Goal: Information Seeking & Learning: Learn about a topic

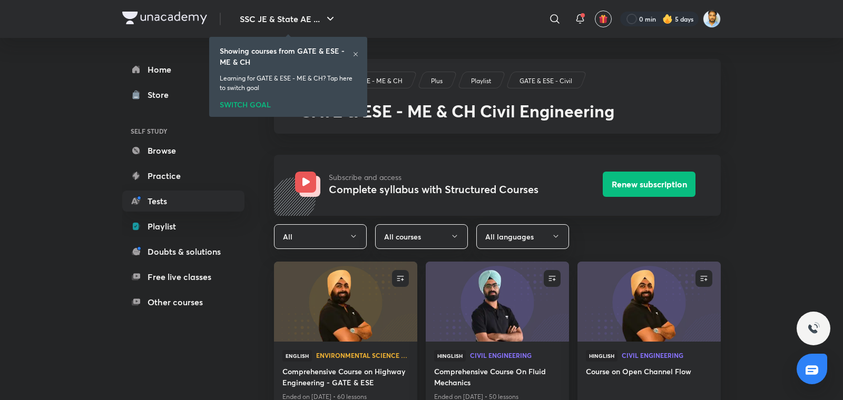
click at [356, 54] on icon at bounding box center [355, 54] width 6 height 6
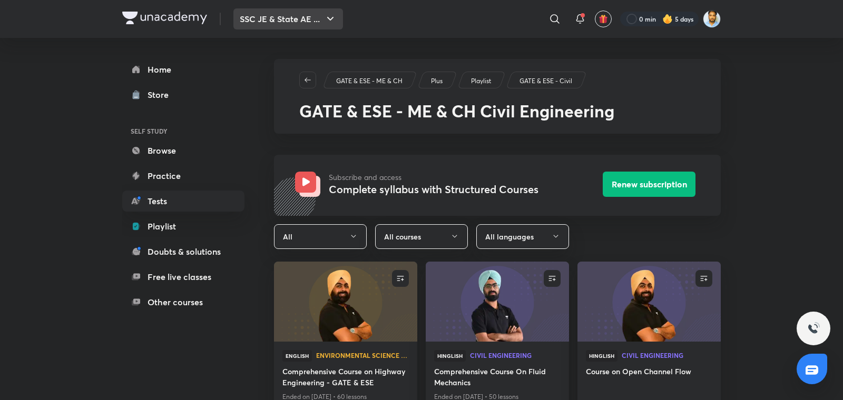
click at [299, 22] on button "SSC JE & State AE ..." at bounding box center [288, 18] width 110 height 21
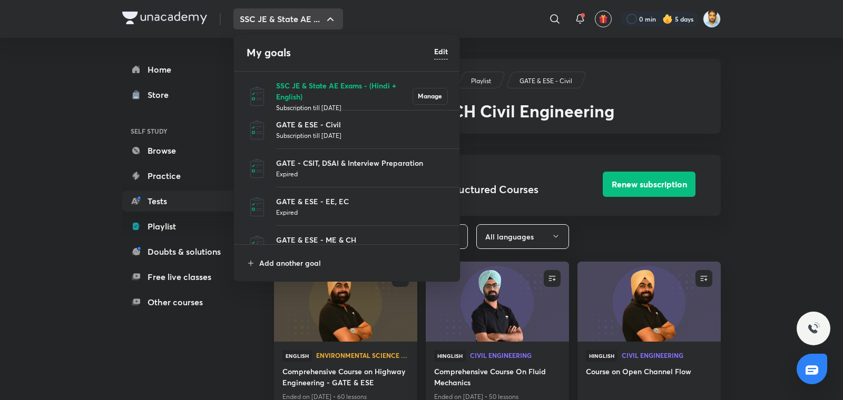
click at [324, 98] on p "SSC JE & State AE Exams - (Hindi + English)" at bounding box center [344, 91] width 136 height 22
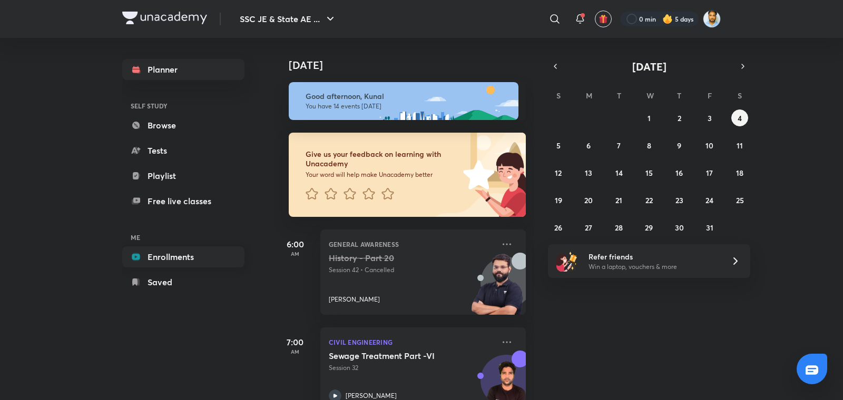
click at [159, 261] on link "Enrollments" at bounding box center [183, 256] width 122 height 21
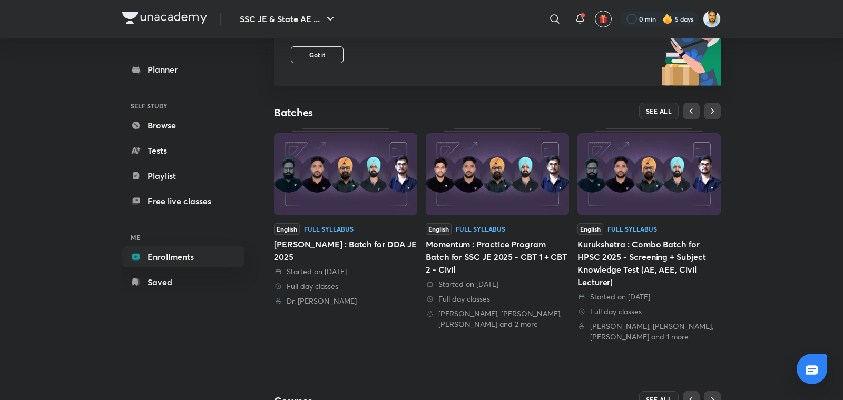
scroll to position [166, 0]
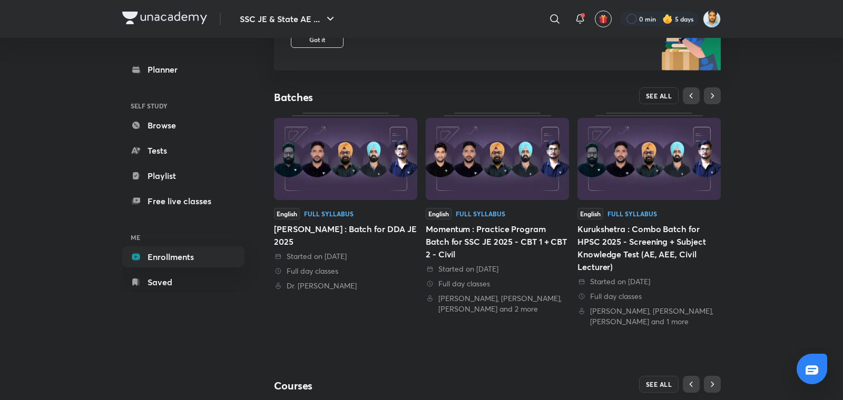
click at [651, 95] on span "SEE ALL" at bounding box center [659, 95] width 26 height 7
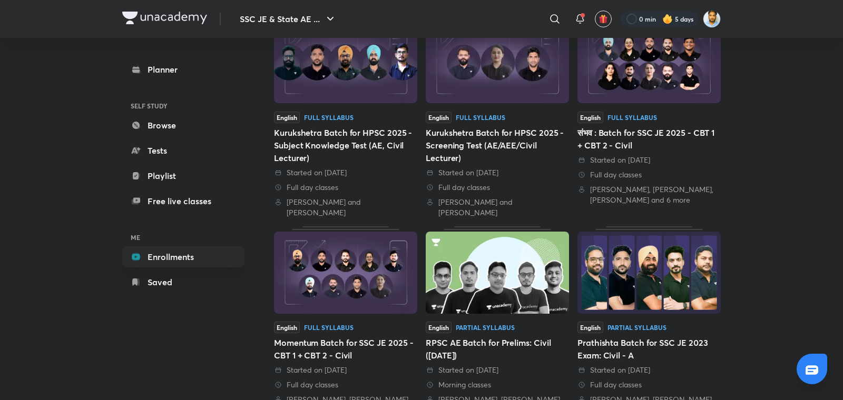
scroll to position [378, 0]
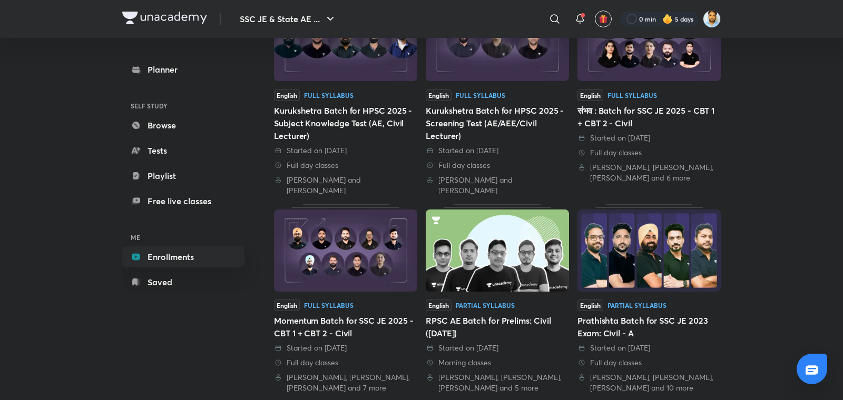
click at [383, 316] on div "Momentum Batch for SSC JE 2025 - CBT 1 + CBT 2 - Civil" at bounding box center [345, 326] width 143 height 25
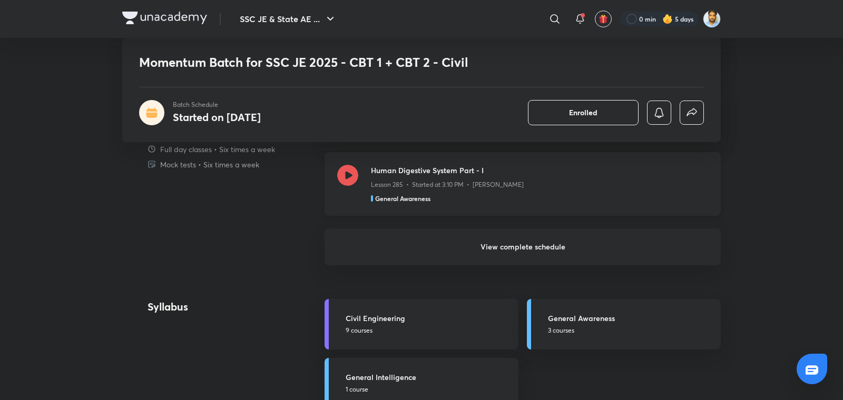
scroll to position [847, 0]
click at [513, 249] on h6 "View complete schedule" at bounding box center [522, 249] width 396 height 37
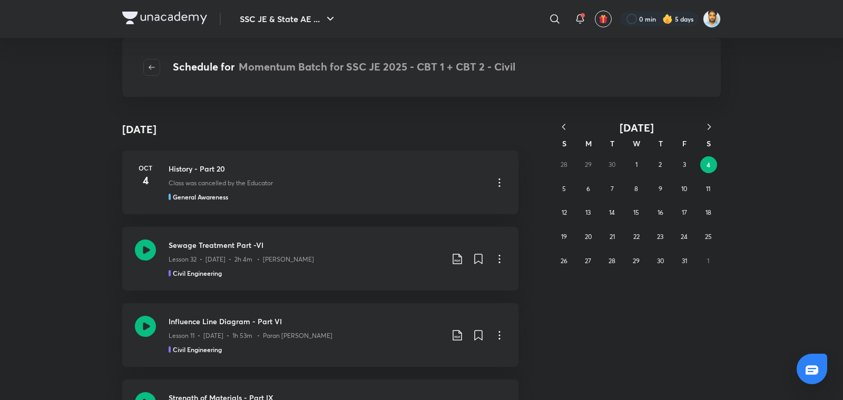
click at [563, 123] on icon "button" at bounding box center [563, 127] width 11 height 11
click at [656, 213] on button "18" at bounding box center [659, 212] width 17 height 17
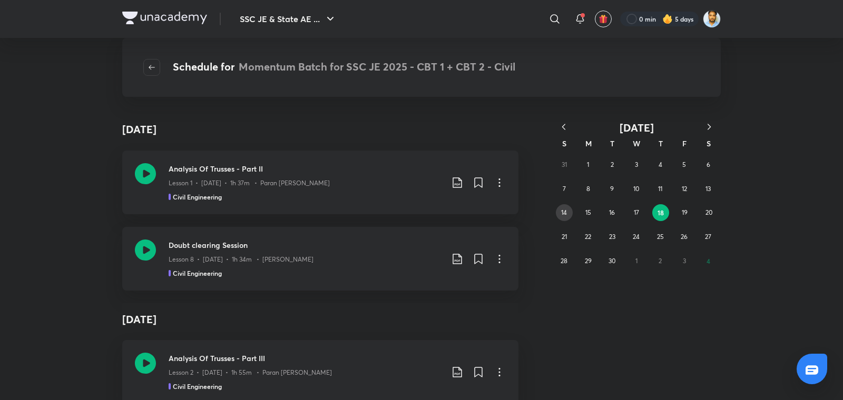
click at [568, 212] on button "14" at bounding box center [564, 212] width 17 height 17
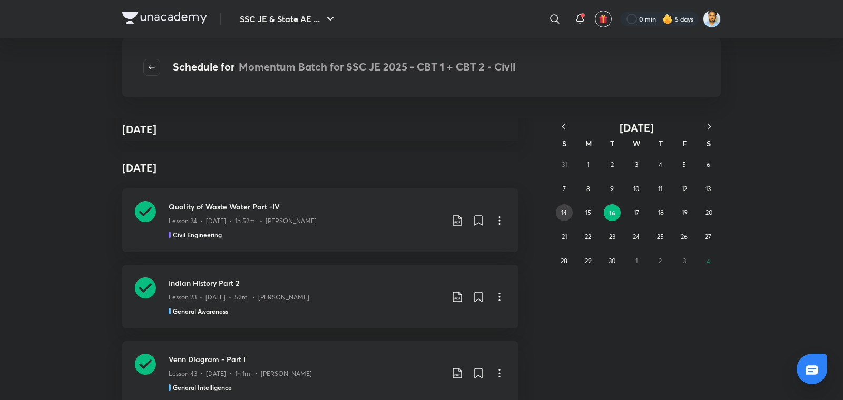
scroll to position [77449, 0]
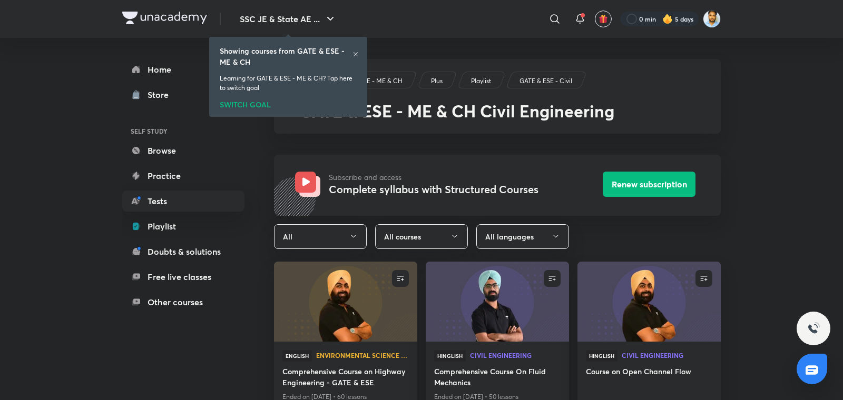
click at [355, 54] on icon at bounding box center [355, 54] width 4 height 4
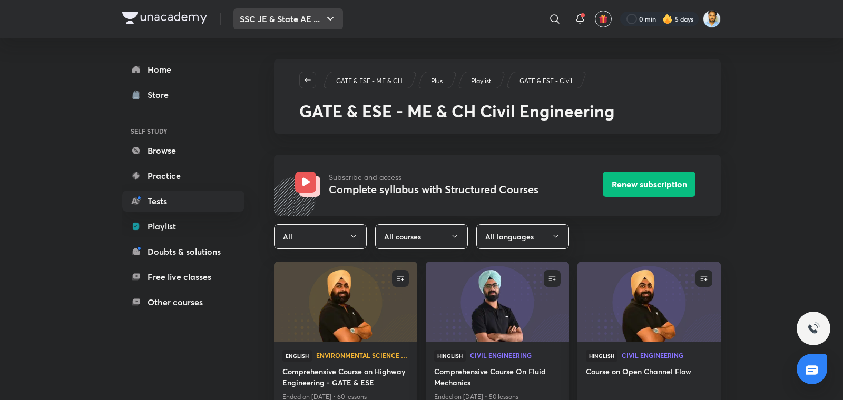
click at [316, 23] on button "SSC JE & State AE ..." at bounding box center [288, 18] width 110 height 21
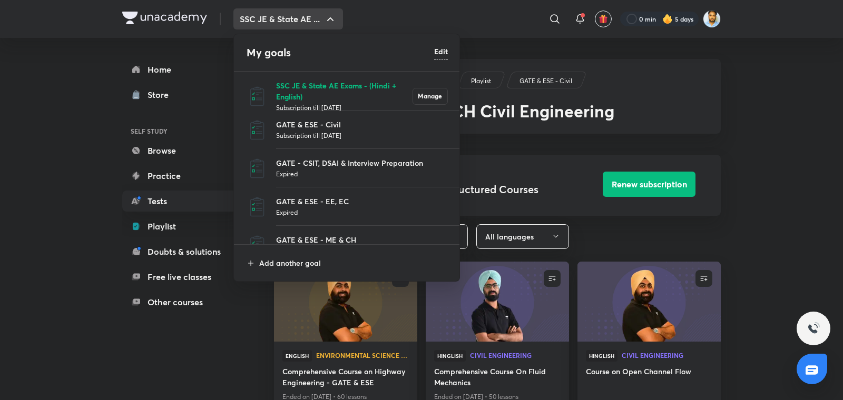
click at [314, 90] on p "SSC JE & State AE Exams - (Hindi + English)" at bounding box center [344, 91] width 136 height 22
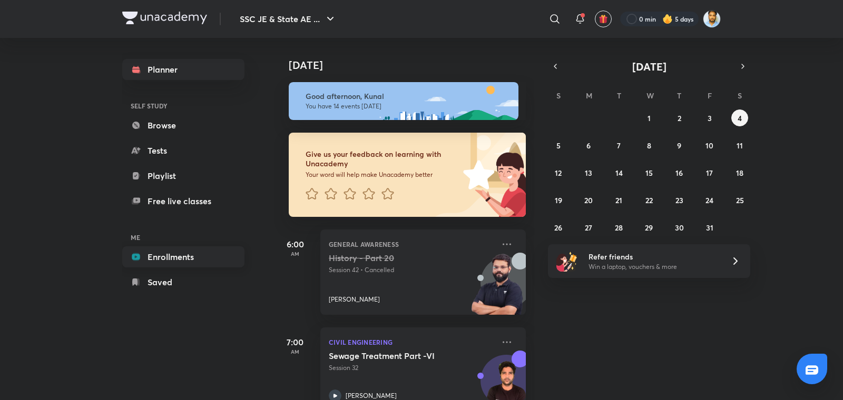
click at [164, 257] on link "Enrollments" at bounding box center [183, 256] width 122 height 21
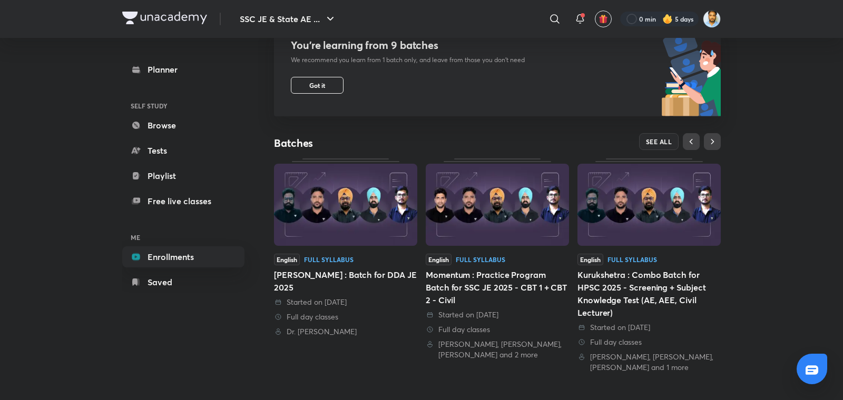
scroll to position [122, 0]
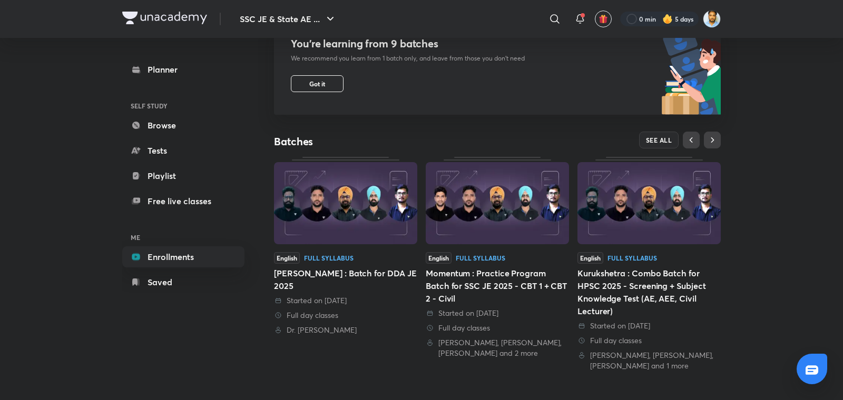
click at [656, 278] on div "Kurukshetra : Combo Batch for HPSC 2025 - Screening + Subject Knowledge Test (A…" at bounding box center [648, 292] width 143 height 51
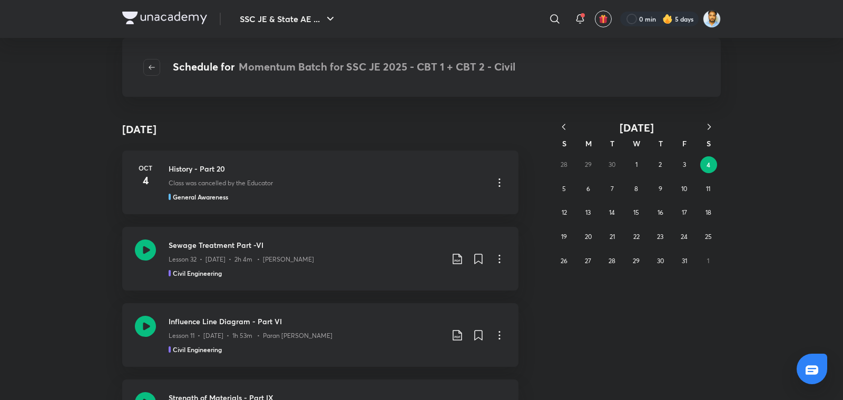
click at [566, 129] on icon "button" at bounding box center [563, 127] width 11 height 11
click at [583, 210] on button "15" at bounding box center [587, 212] width 17 height 17
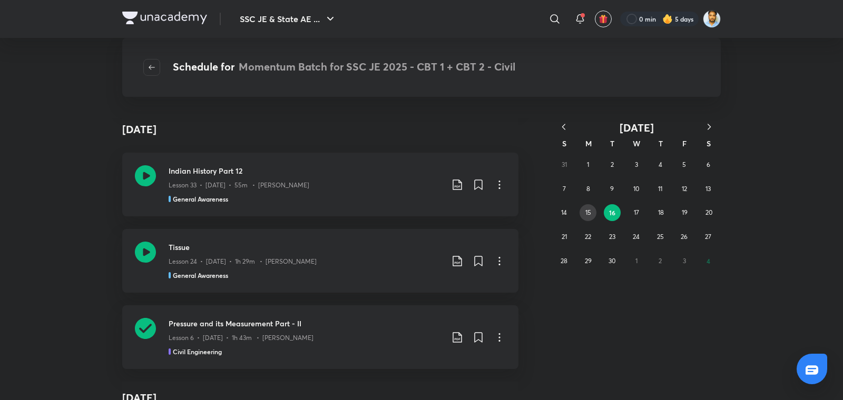
scroll to position [261, 0]
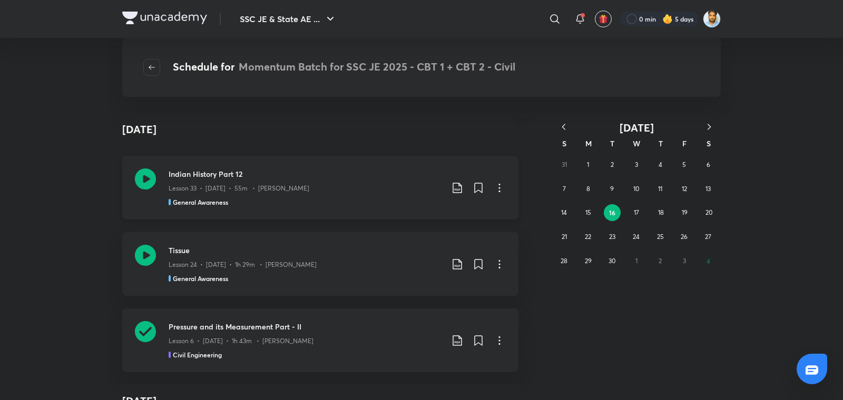
click at [291, 166] on div "Indian History Part 12 Lesson 33 • [DATE] • 55m • Amit [PERSON_NAME] General Aw…" at bounding box center [320, 188] width 396 height 64
